Goal: Transaction & Acquisition: Book appointment/travel/reservation

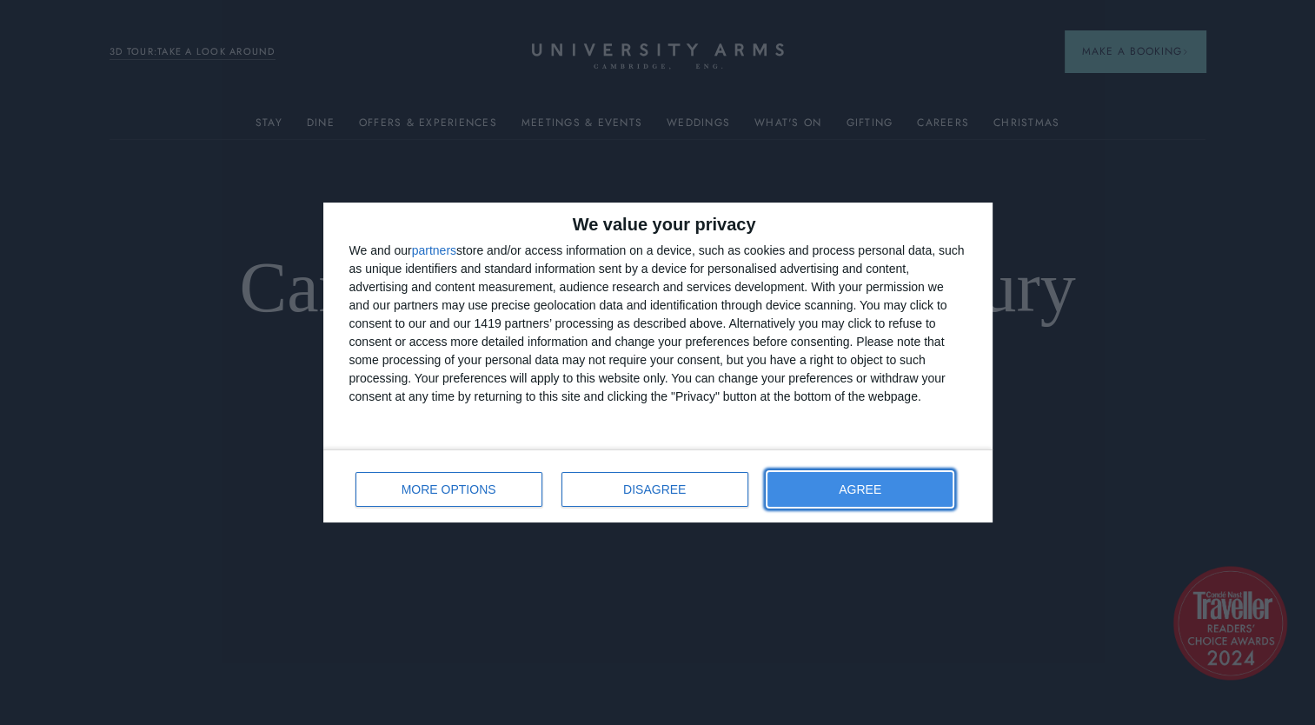
click at [840, 489] on button "AGREE" at bounding box center [860, 489] width 186 height 35
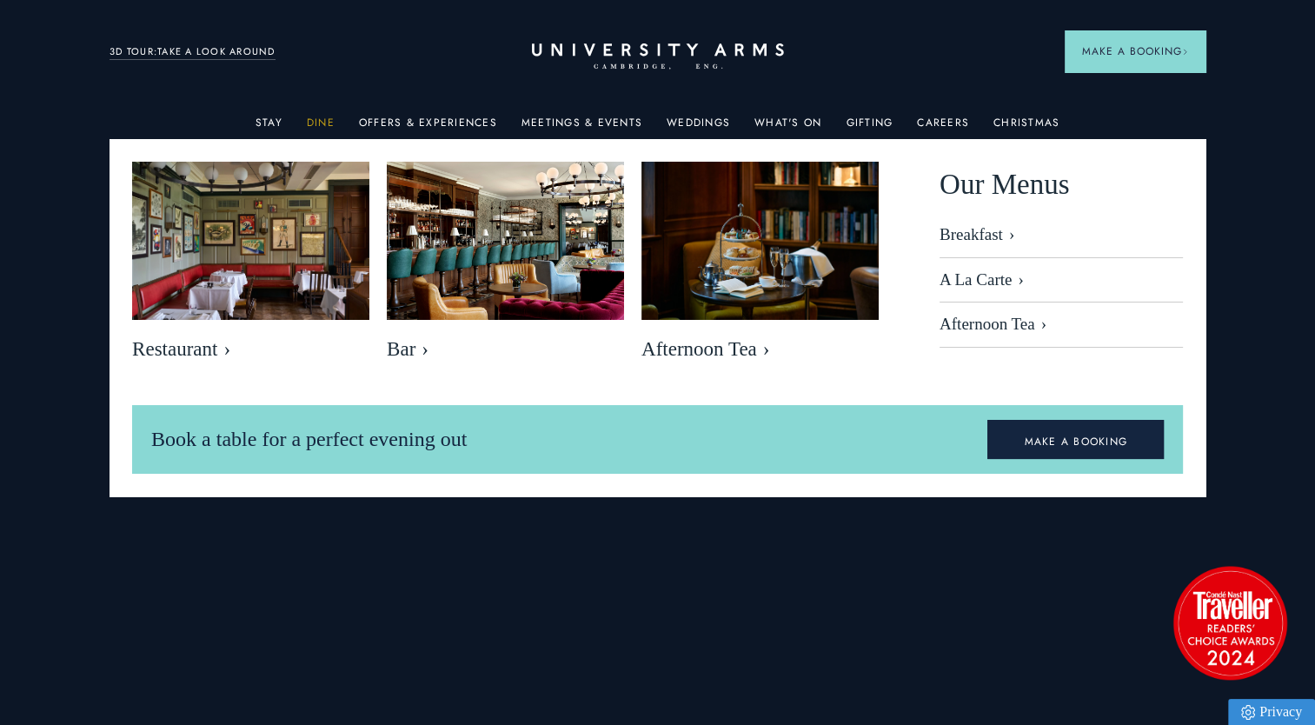
click at [326, 123] on link "Dine" at bounding box center [321, 127] width 28 height 23
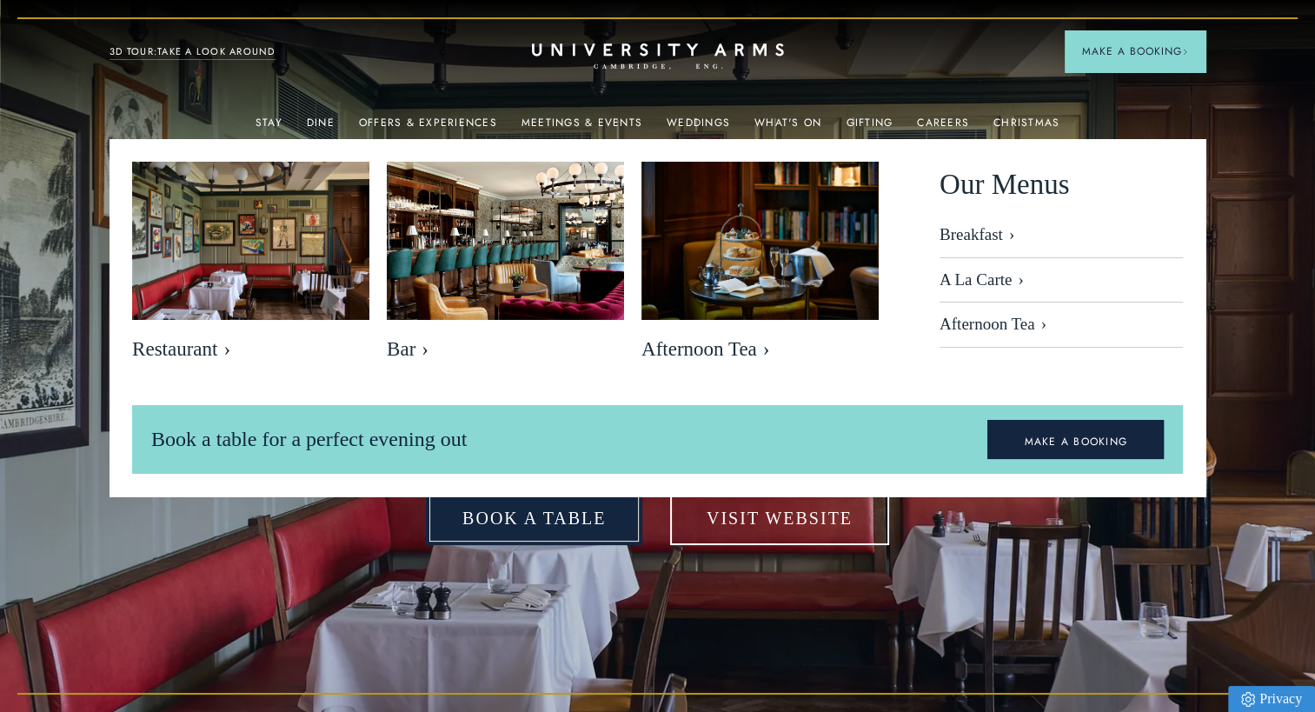
click at [561, 524] on link "Book a table" at bounding box center [534, 518] width 216 height 54
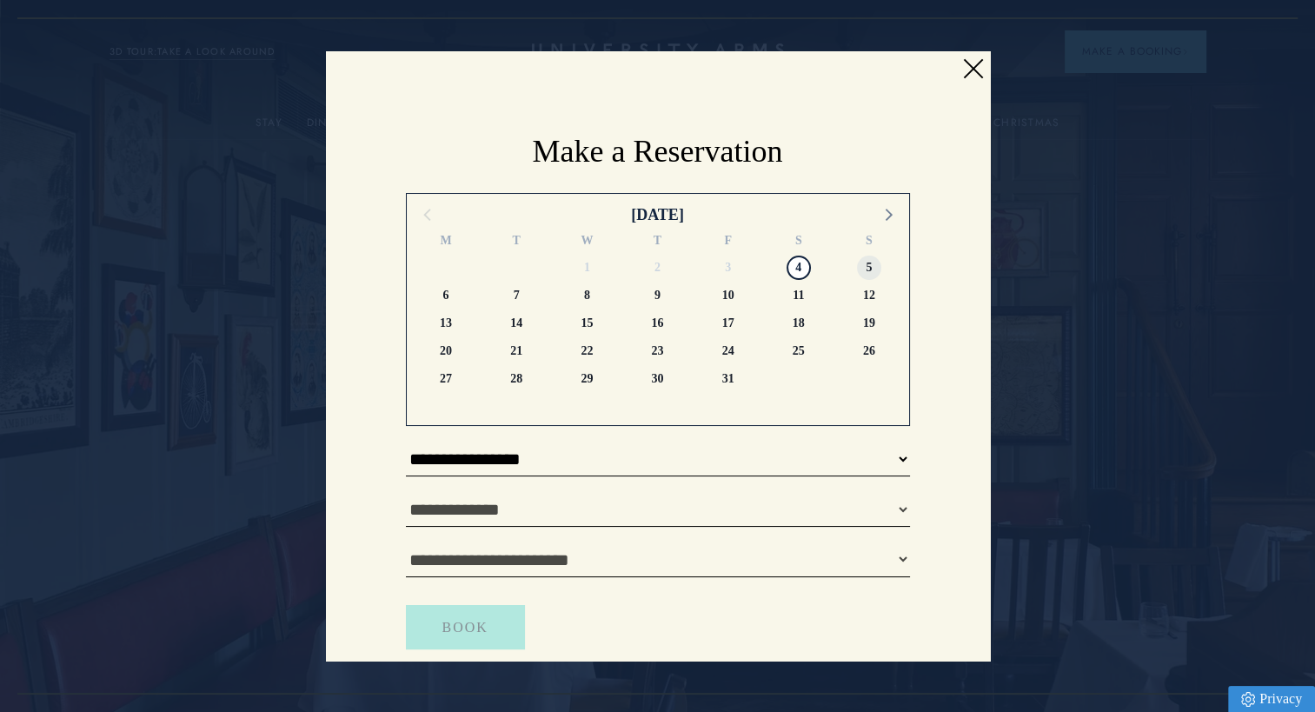
click at [866, 259] on span "5" at bounding box center [869, 268] width 24 height 24
click at [970, 56] on link at bounding box center [973, 69] width 26 height 26
